Goal: Book appointment/travel/reservation

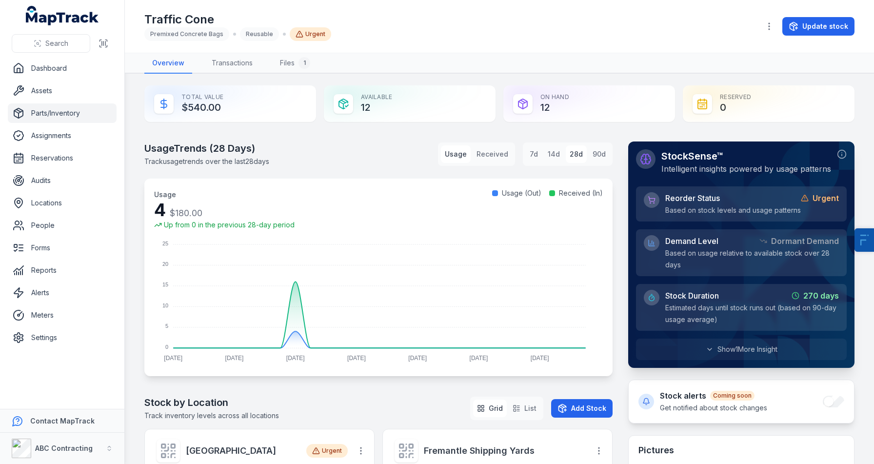
scroll to position [212, 0]
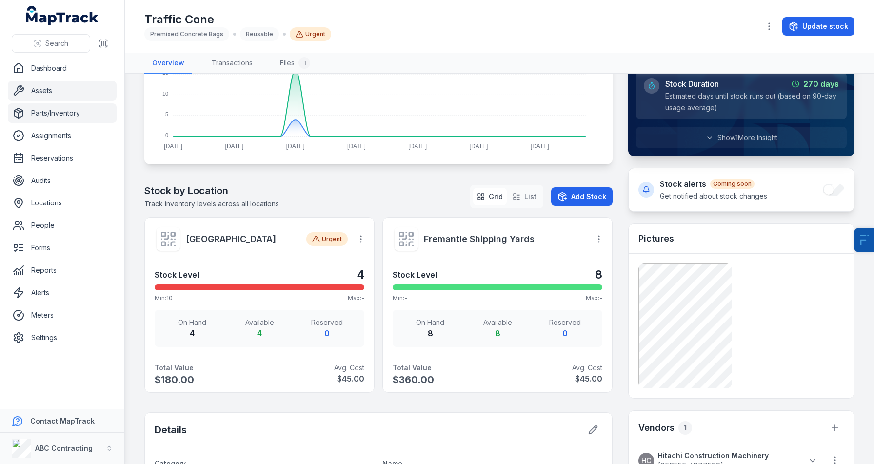
click at [39, 88] on link "Assets" at bounding box center [62, 91] width 109 height 20
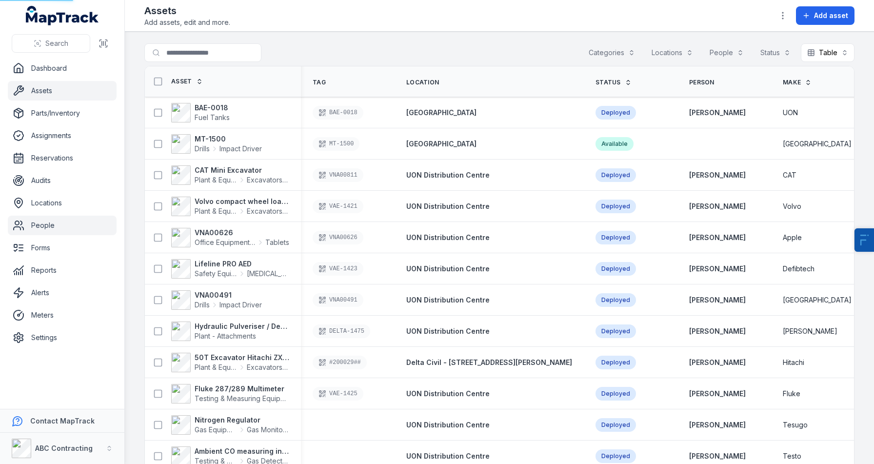
click at [57, 233] on link "People" at bounding box center [62, 226] width 109 height 20
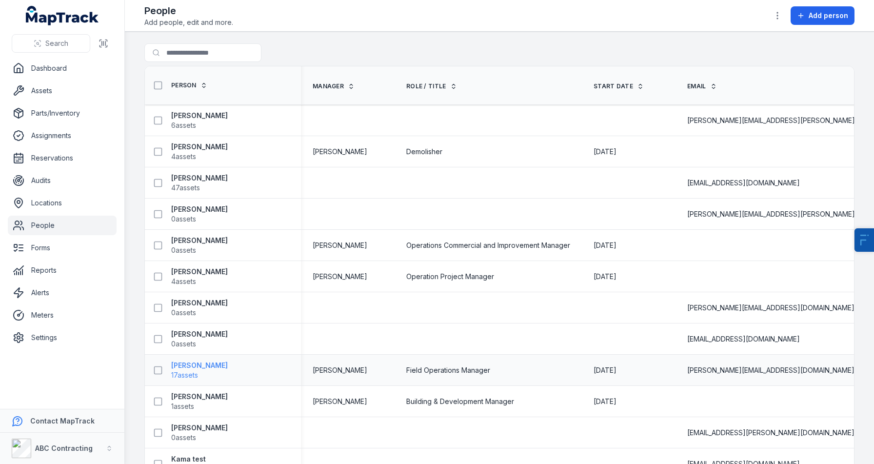
click at [207, 363] on strong "[PERSON_NAME]" at bounding box center [199, 366] width 57 height 10
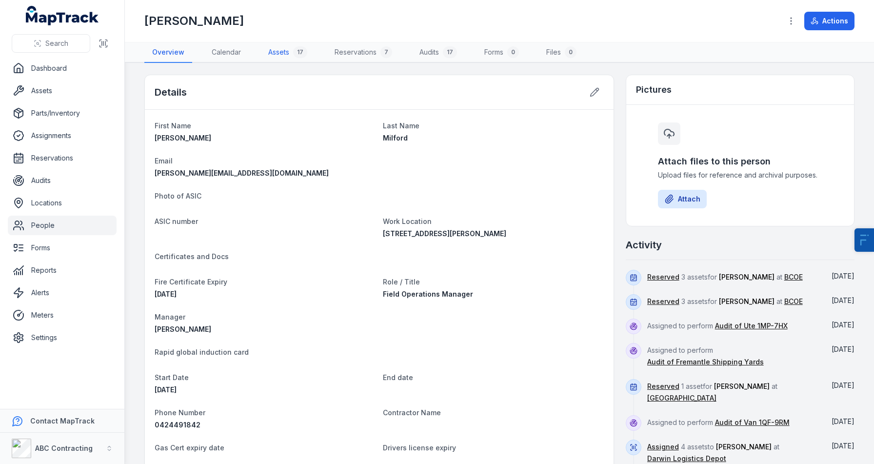
click at [285, 52] on link "Assets 17" at bounding box center [288, 52] width 55 height 20
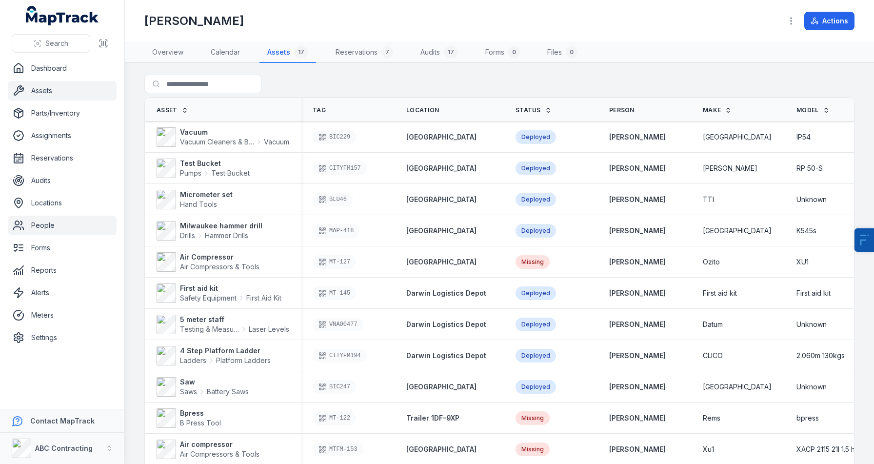
click at [43, 99] on link "Assets" at bounding box center [62, 91] width 109 height 20
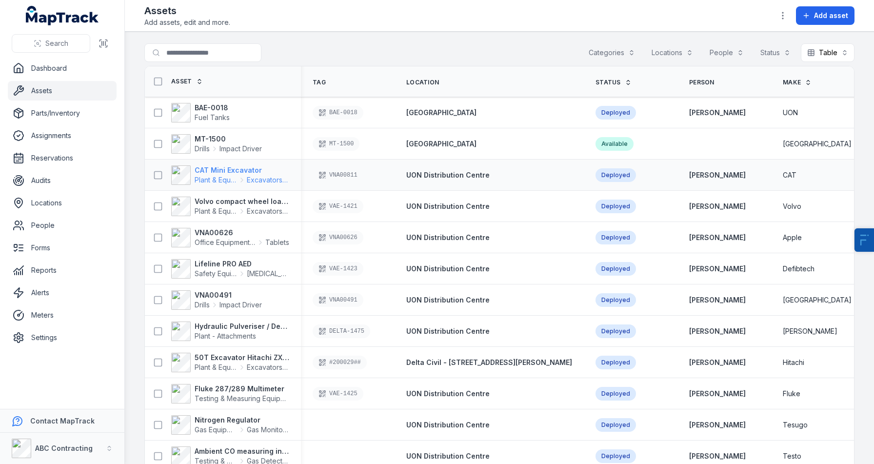
click at [221, 170] on strong "CAT Mini Excavator" at bounding box center [242, 170] width 95 height 10
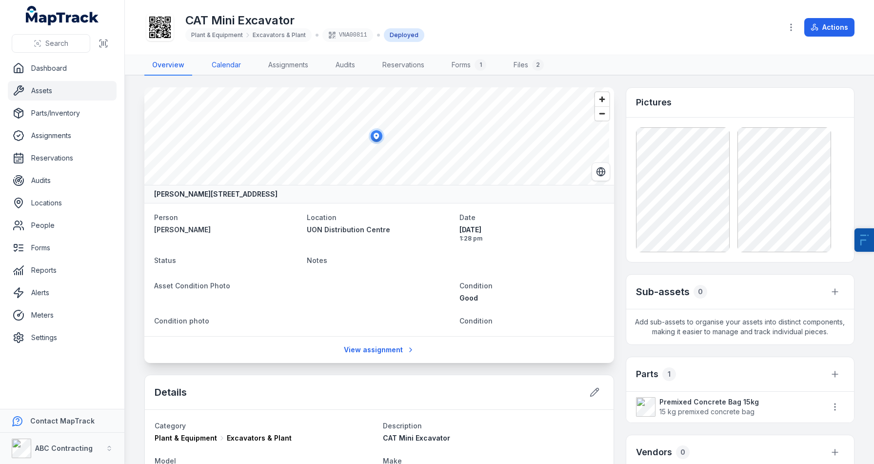
click at [218, 69] on link "Calendar" at bounding box center [226, 65] width 45 height 20
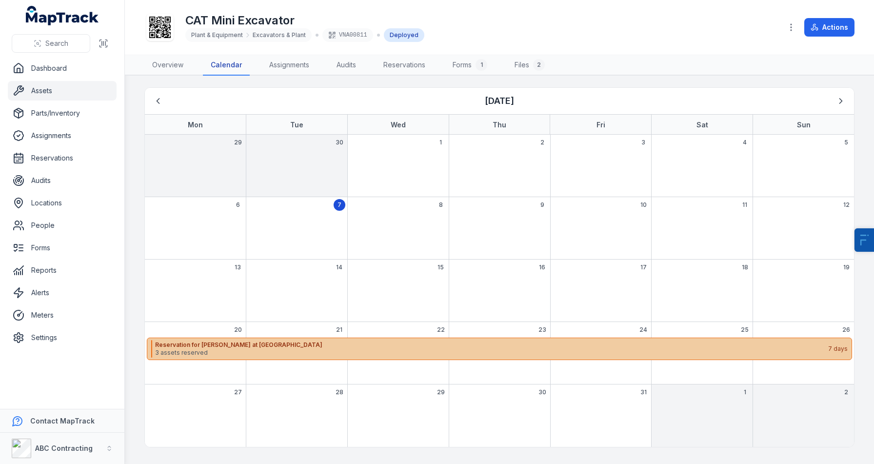
click at [215, 349] on span "3 assets reserved" at bounding box center [491, 353] width 672 height 8
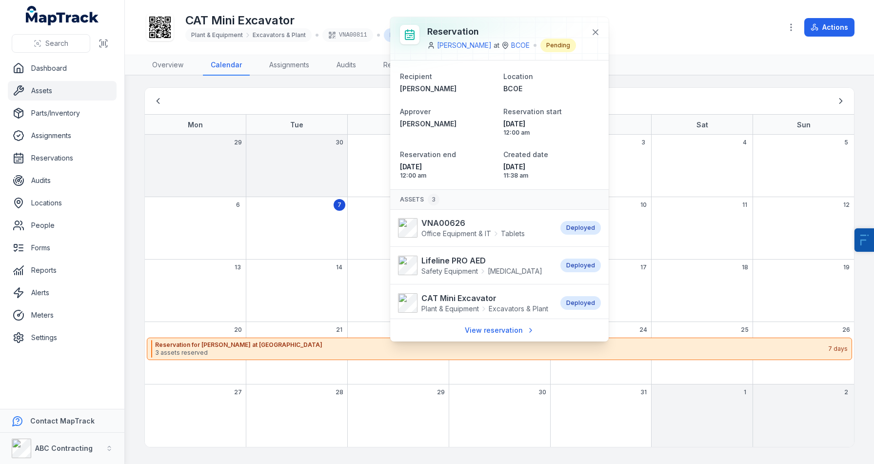
click at [291, 306] on div "14" at bounding box center [296, 291] width 101 height 62
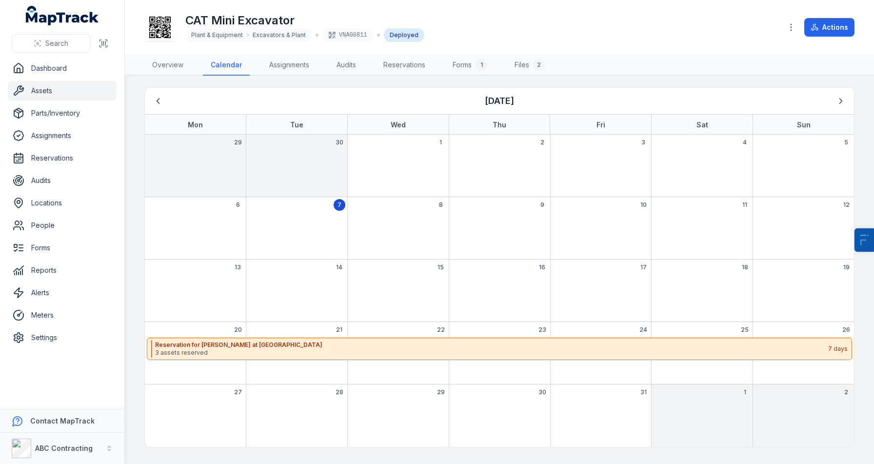
click at [223, 247] on div "6" at bounding box center [195, 228] width 101 height 62
click at [210, 294] on div "13" at bounding box center [195, 291] width 101 height 62
click at [290, 220] on div "7" at bounding box center [296, 228] width 101 height 62
click at [162, 260] on div "13" at bounding box center [195, 291] width 101 height 62
click at [308, 219] on div "7" at bounding box center [296, 228] width 101 height 62
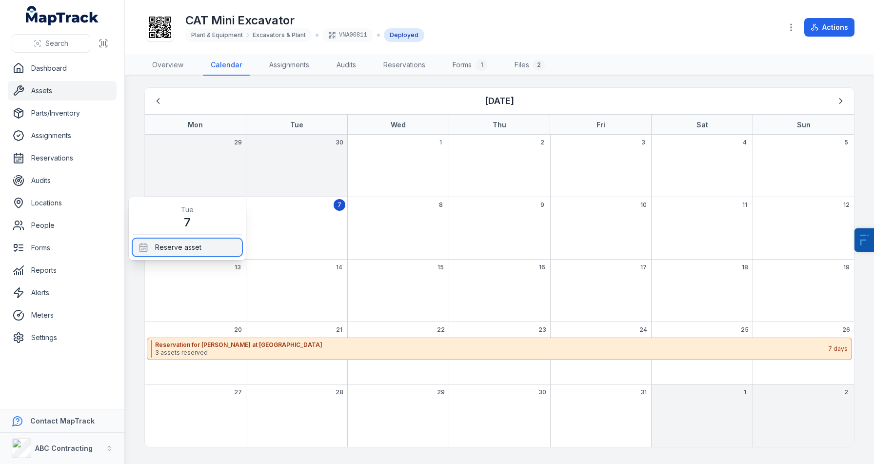
click at [195, 250] on div "Reserve asset" at bounding box center [187, 248] width 109 height 18
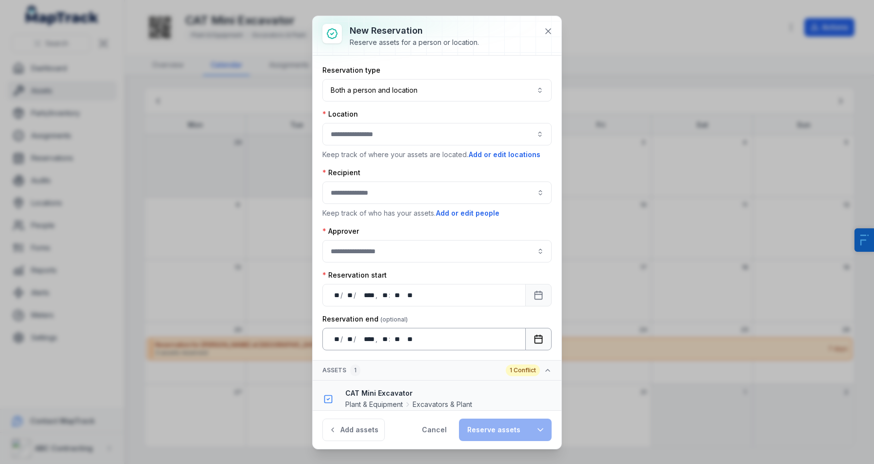
click at [539, 337] on button "Calendar" at bounding box center [538, 339] width 26 height 22
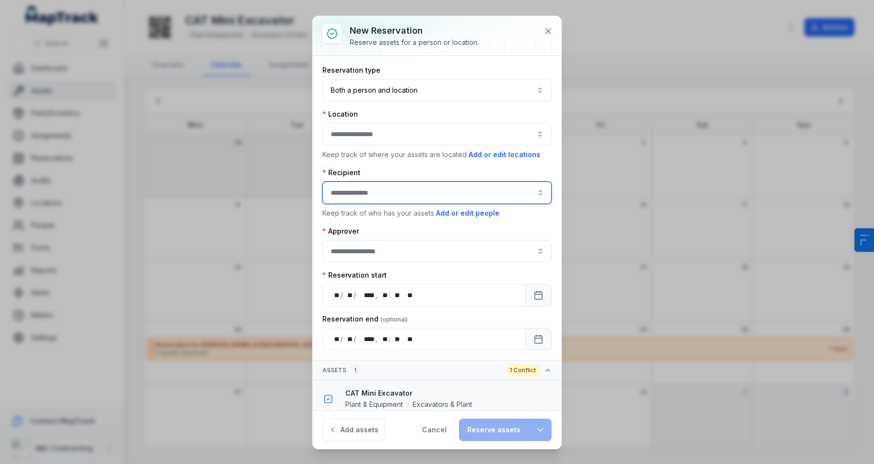
click at [386, 198] on input ":r8r:-form-item-label" at bounding box center [437, 193] width 229 height 22
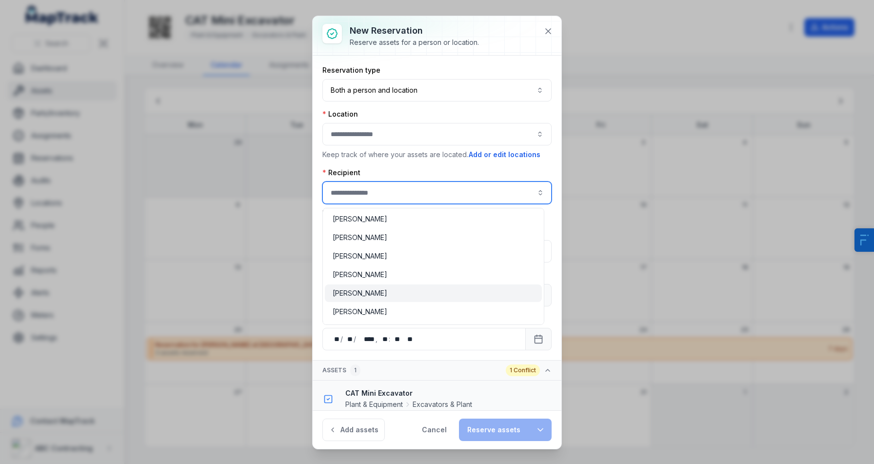
type input "**********"
click at [384, 293] on span "[PERSON_NAME]" at bounding box center [360, 293] width 55 height 10
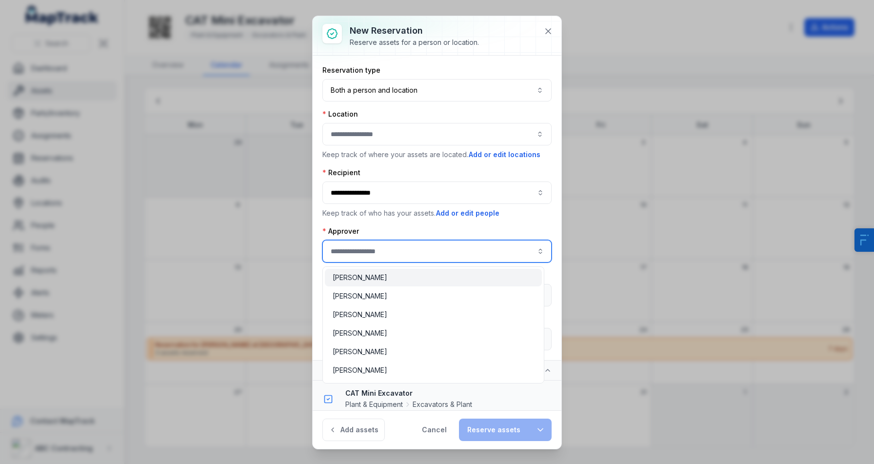
click at [374, 244] on input ":r8v:-form-item-label" at bounding box center [437, 251] width 229 height 22
type input "**********"
click at [374, 311] on div "[PERSON_NAME]" at bounding box center [434, 315] width 202 height 10
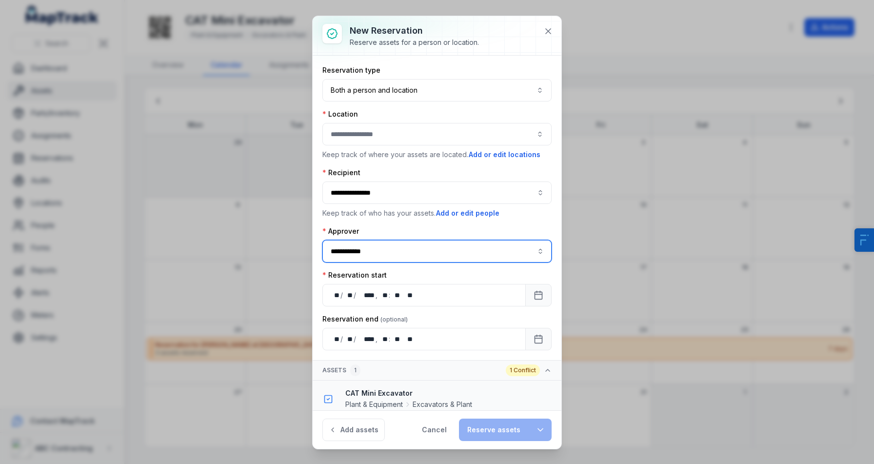
scroll to position [25, 0]
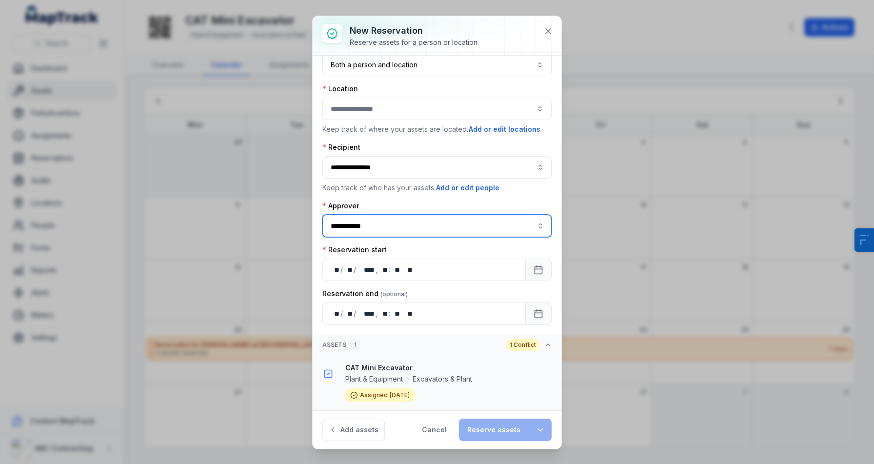
click at [366, 117] on div at bounding box center [437, 109] width 229 height 22
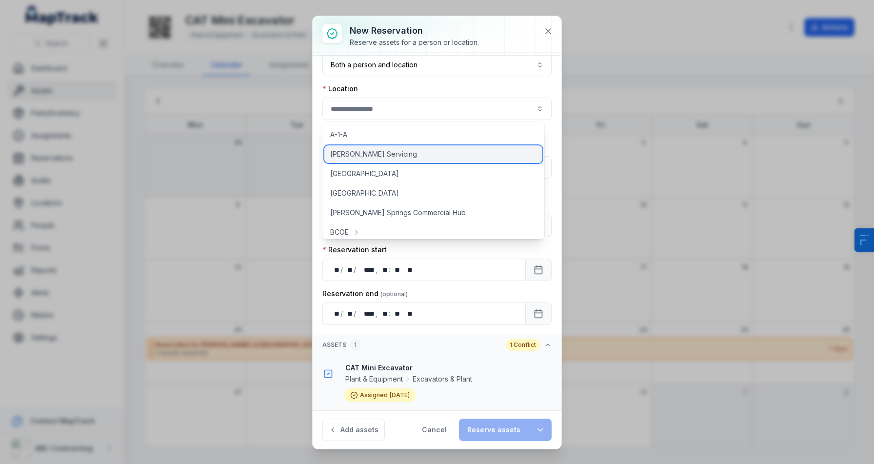
click at [368, 160] on div "[PERSON_NAME] Servicing" at bounding box center [433, 154] width 218 height 18
type input "**********"
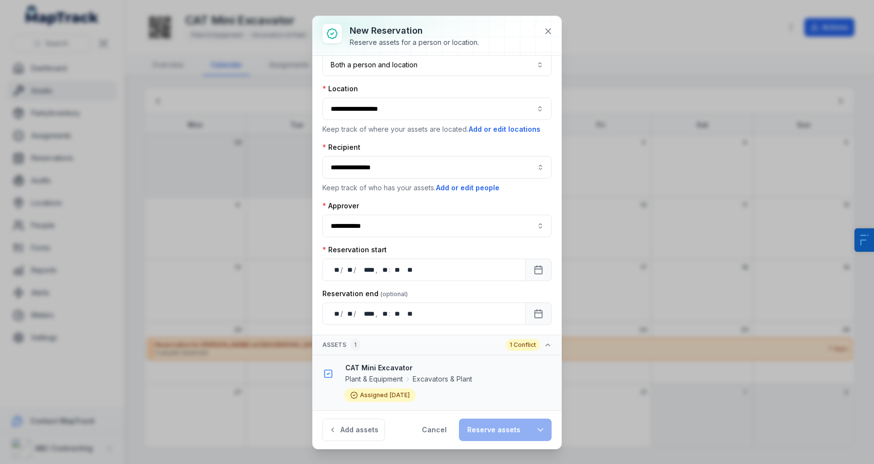
click at [561, 23] on div at bounding box center [437, 35] width 249 height 39
click at [545, 29] on icon at bounding box center [549, 31] width 10 height 10
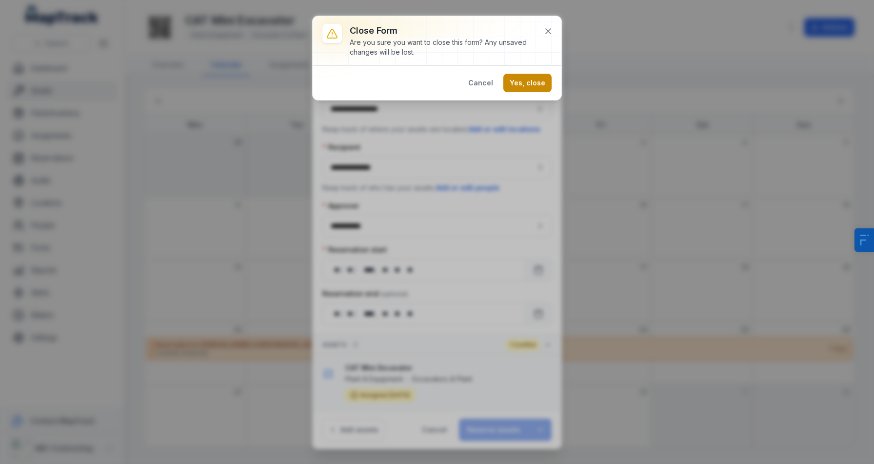
click at [531, 83] on button "Yes, close" at bounding box center [528, 83] width 48 height 19
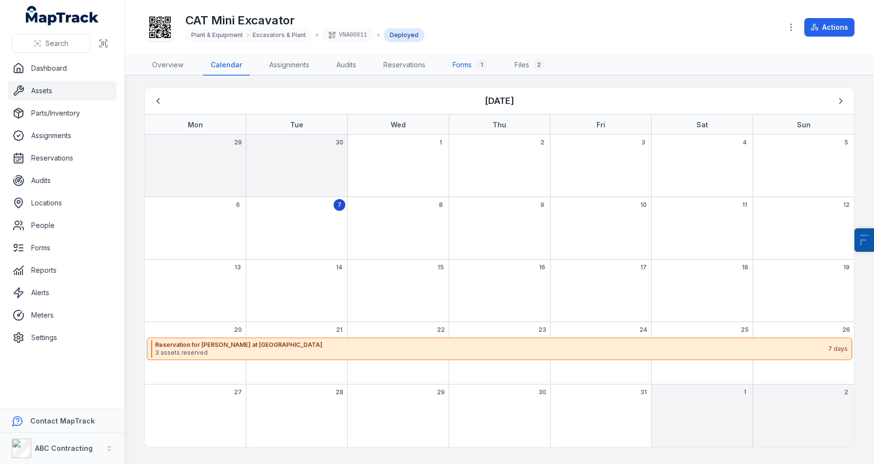
click at [483, 69] on div "1" at bounding box center [482, 65] width 12 height 12
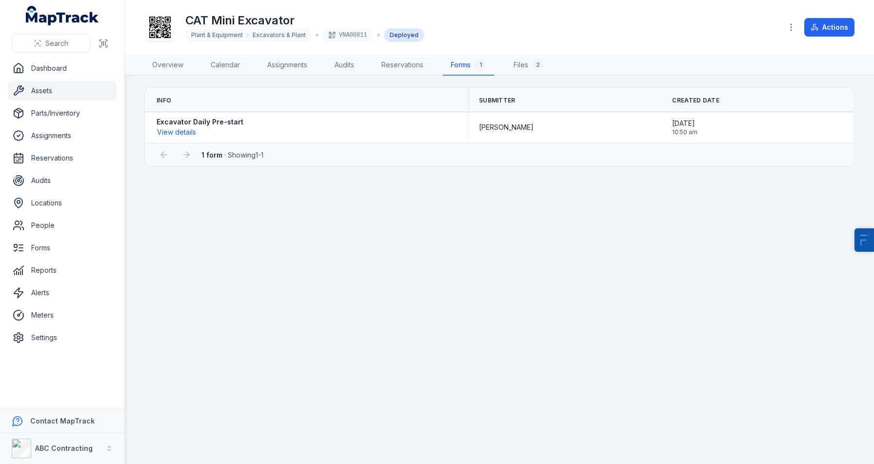
click at [87, 90] on link "Assets" at bounding box center [62, 91] width 109 height 20
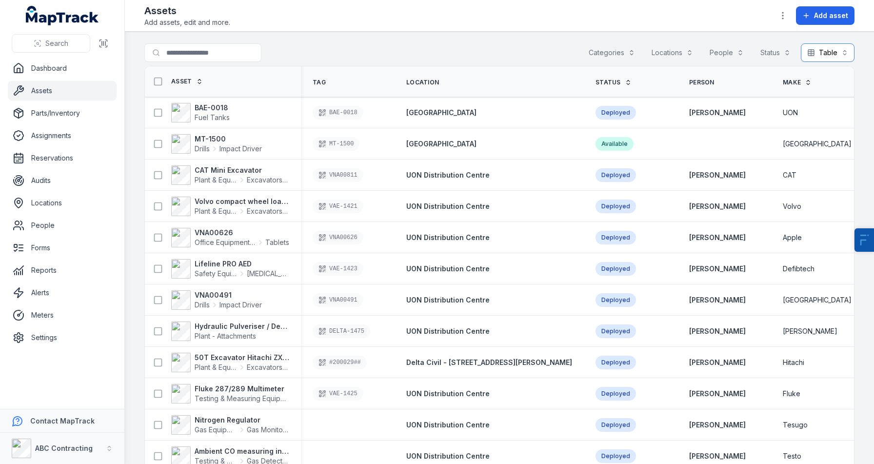
click at [806, 53] on button "Table *****" at bounding box center [828, 52] width 54 height 19
click at [799, 115] on rect at bounding box center [799, 116] width 2 height 2
